Goal: Information Seeking & Learning: Find specific fact

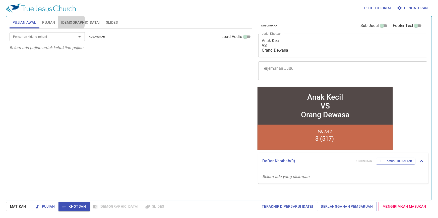
click at [71, 22] on span "[DEMOGRAPHIC_DATA]" at bounding box center [80, 22] width 39 height 6
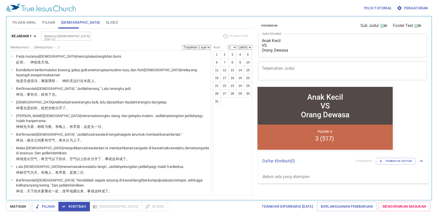
click at [72, 35] on input "Referensi [DEMOGRAPHIC_DATA] (Ctrl +/)" at bounding box center [61, 36] width 39 height 6
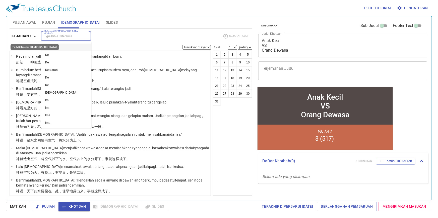
click at [32, 32] on button "Kejadian 1" at bounding box center [25, 35] width 30 height 9
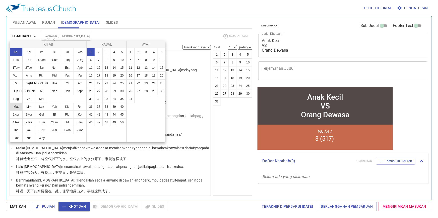
click at [18, 106] on button "Mat" at bounding box center [16, 106] width 13 height 8
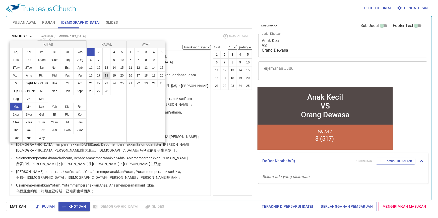
click at [104, 75] on button "18" at bounding box center [106, 75] width 8 height 8
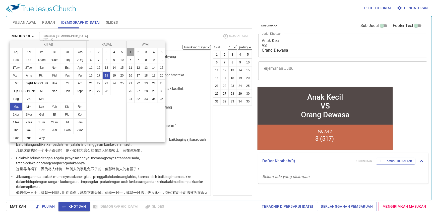
click at [133, 53] on button "1" at bounding box center [131, 52] width 8 height 8
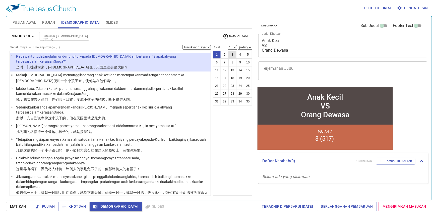
click at [235, 55] on button "3" at bounding box center [233, 54] width 8 height 8
select select "3"
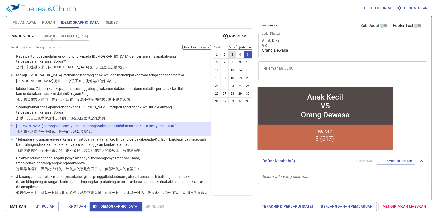
click at [233, 55] on button "3" at bounding box center [233, 54] width 8 height 8
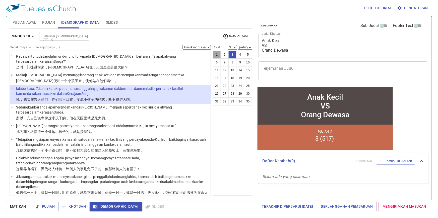
click at [217, 55] on button "1" at bounding box center [217, 54] width 8 height 8
select select "1"
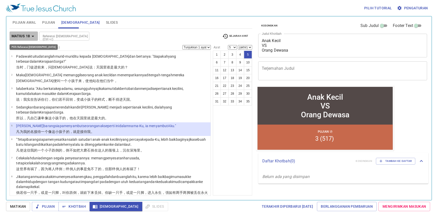
click at [35, 35] on icon "button" at bounding box center [33, 36] width 6 height 6
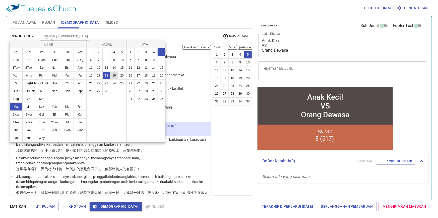
click at [113, 76] on button "19" at bounding box center [114, 75] width 8 height 8
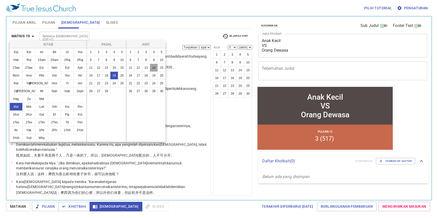
click at [154, 68] on button "14" at bounding box center [154, 68] width 8 height 8
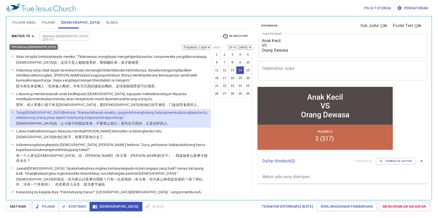
click at [33, 36] on icon "button" at bounding box center [33, 36] width 3 height 1
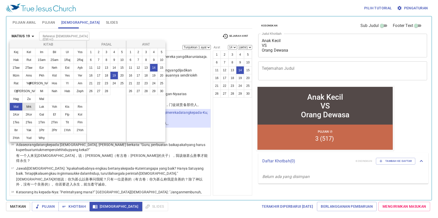
click at [33, 107] on button "Mrk" at bounding box center [28, 106] width 13 height 8
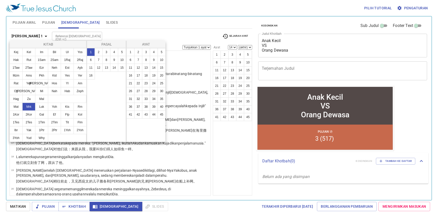
scroll to position [0, 0]
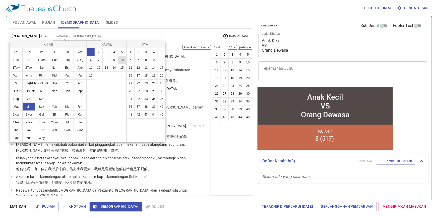
click at [125, 59] on button "10" at bounding box center [122, 60] width 8 height 8
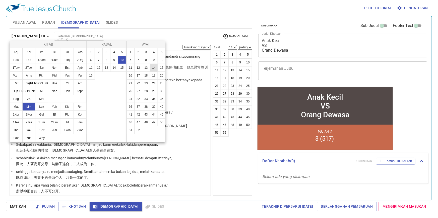
click at [150, 66] on button "14" at bounding box center [154, 68] width 8 height 8
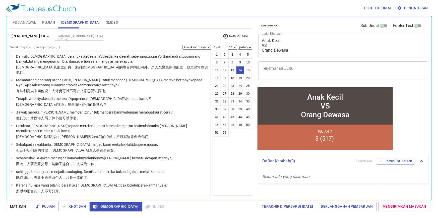
scroll to position [135, 0]
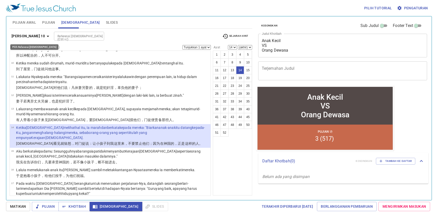
click at [45, 36] on icon "button" at bounding box center [48, 36] width 6 height 6
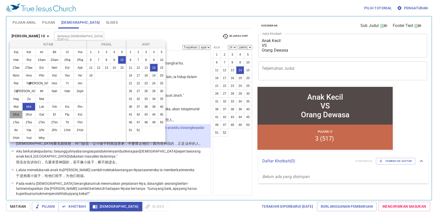
click at [16, 116] on button "1Kor" at bounding box center [16, 114] width 13 height 8
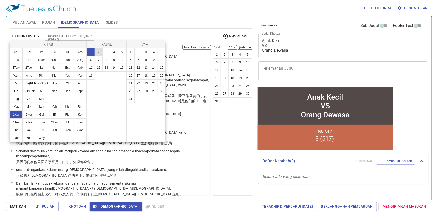
click at [100, 52] on button "2" at bounding box center [99, 52] width 8 height 8
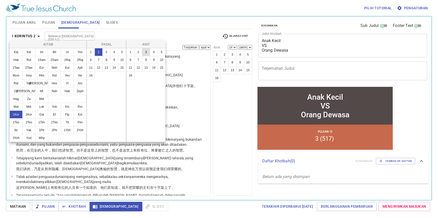
click at [144, 51] on button "3" at bounding box center [146, 52] width 8 height 8
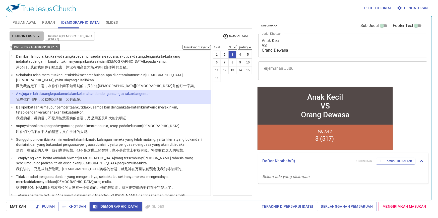
click at [36, 37] on icon "button" at bounding box center [39, 36] width 6 height 6
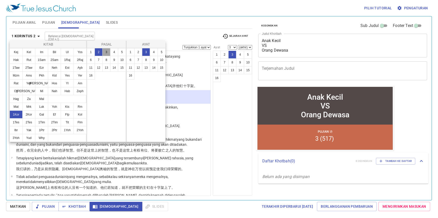
click at [109, 50] on button "3" at bounding box center [106, 52] width 8 height 8
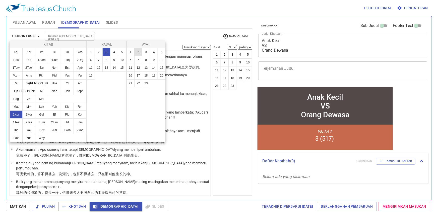
click at [139, 51] on button "2" at bounding box center [138, 52] width 8 height 8
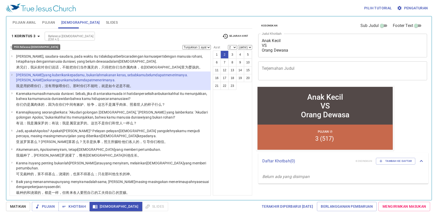
click at [41, 36] on icon "button" at bounding box center [39, 36] width 6 height 6
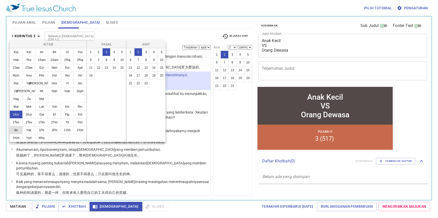
click at [20, 128] on button "Ibr" at bounding box center [16, 130] width 13 height 8
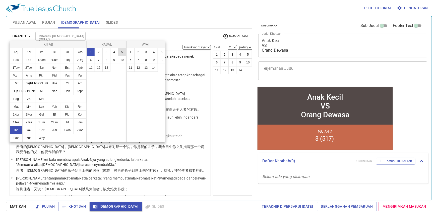
click at [120, 52] on button "5" at bounding box center [122, 52] width 8 height 8
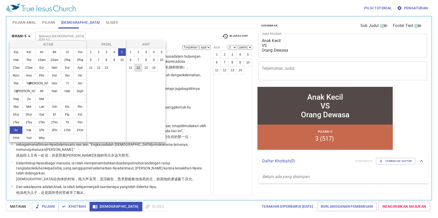
click at [137, 66] on button "12" at bounding box center [138, 68] width 8 height 8
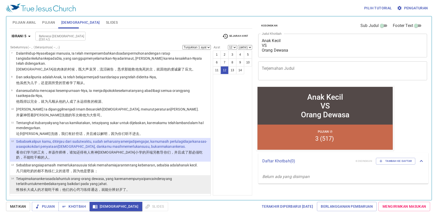
click at [31, 178] on wg1161 "makanan keras adalah untuk orang-orang dewasa , yang karena mempunyai pancainde…" at bounding box center [94, 180] width 156 height 9
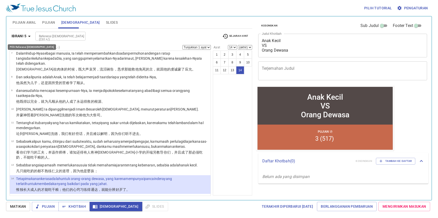
click at [31, 35] on icon "button" at bounding box center [29, 36] width 6 height 6
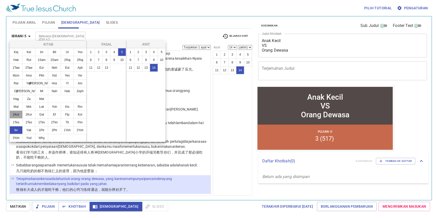
click at [12, 112] on button "1Kor" at bounding box center [16, 114] width 13 height 8
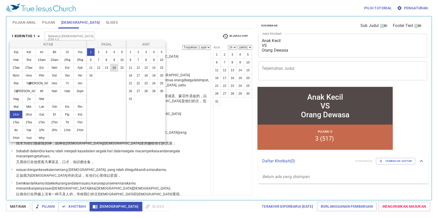
click at [115, 68] on button "14" at bounding box center [114, 68] width 8 height 8
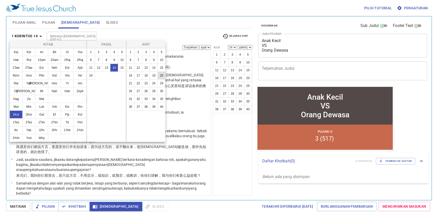
click at [164, 76] on button "20" at bounding box center [162, 75] width 8 height 8
select select "20"
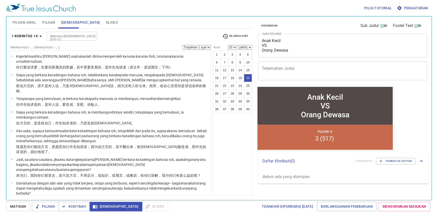
scroll to position [277, 0]
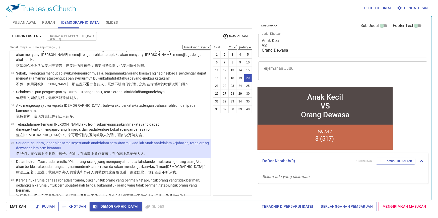
click at [79, 204] on span "Khotbah" at bounding box center [74, 206] width 23 height 6
